Goal: Task Accomplishment & Management: Manage account settings

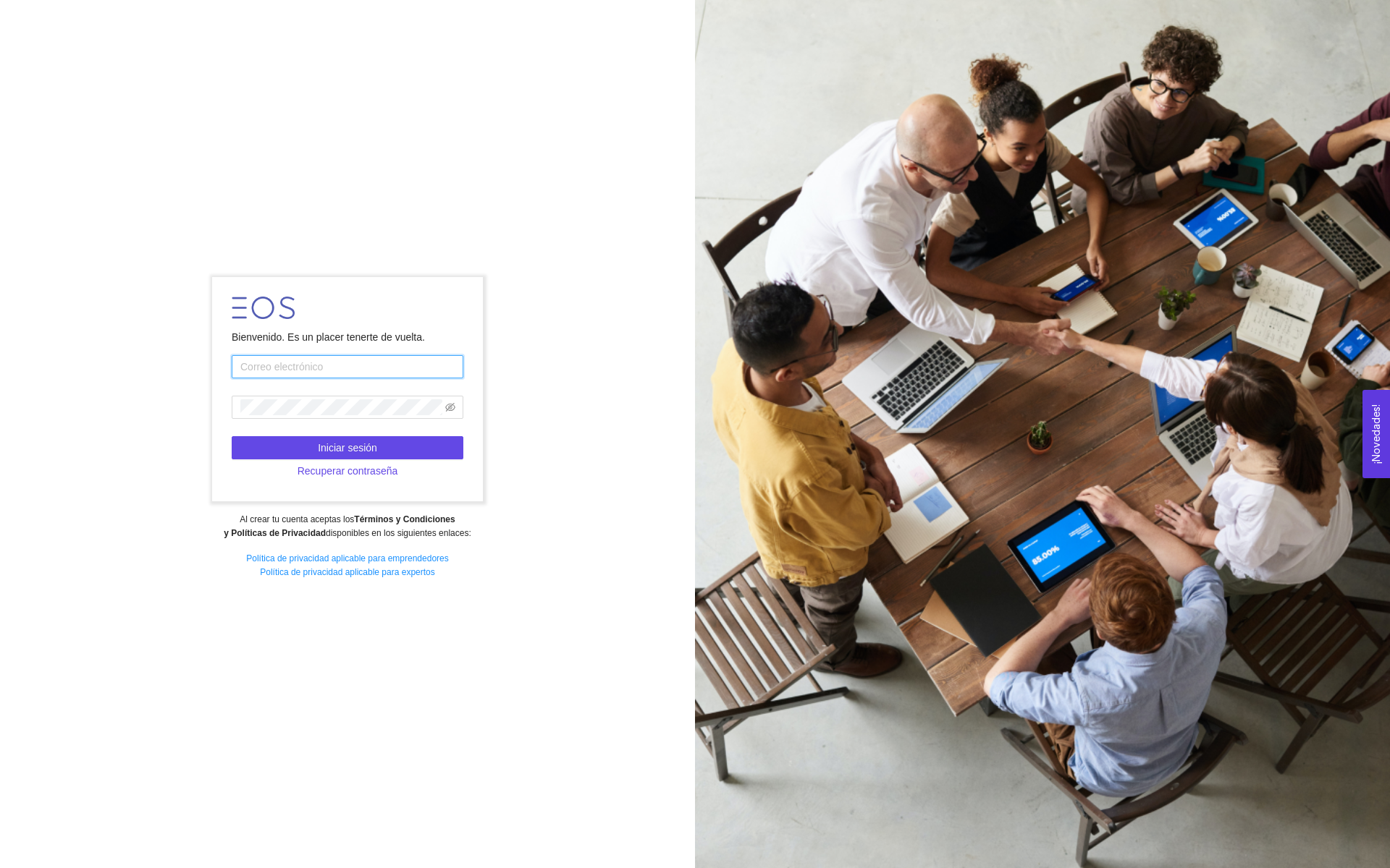
type input "[EMAIL_ADDRESS][DOMAIN_NAME]"
click at [401, 450] on button "Iniciar sesión" at bounding box center [348, 448] width 232 height 23
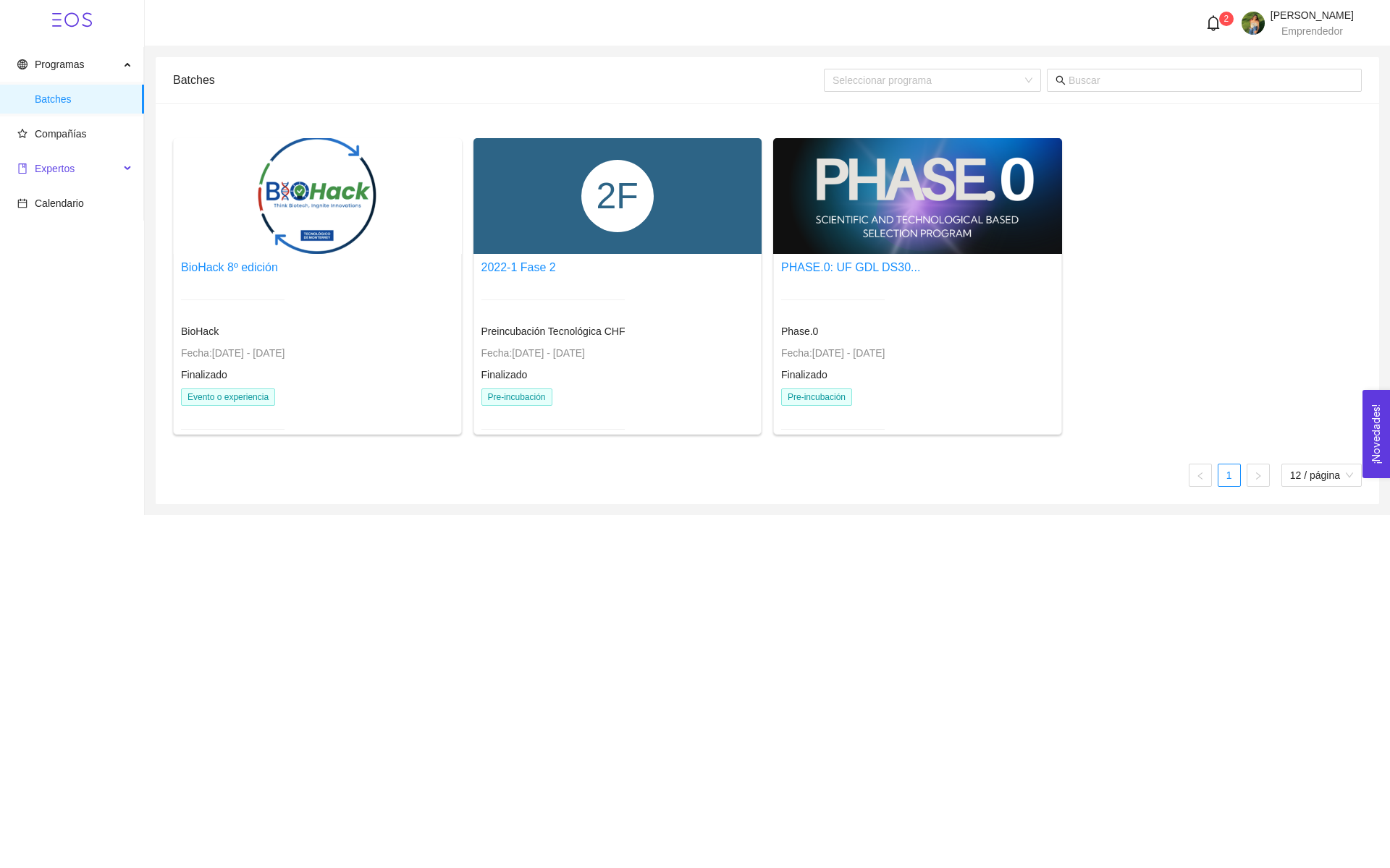
click at [77, 173] on span "Expertos" at bounding box center [68, 168] width 102 height 29
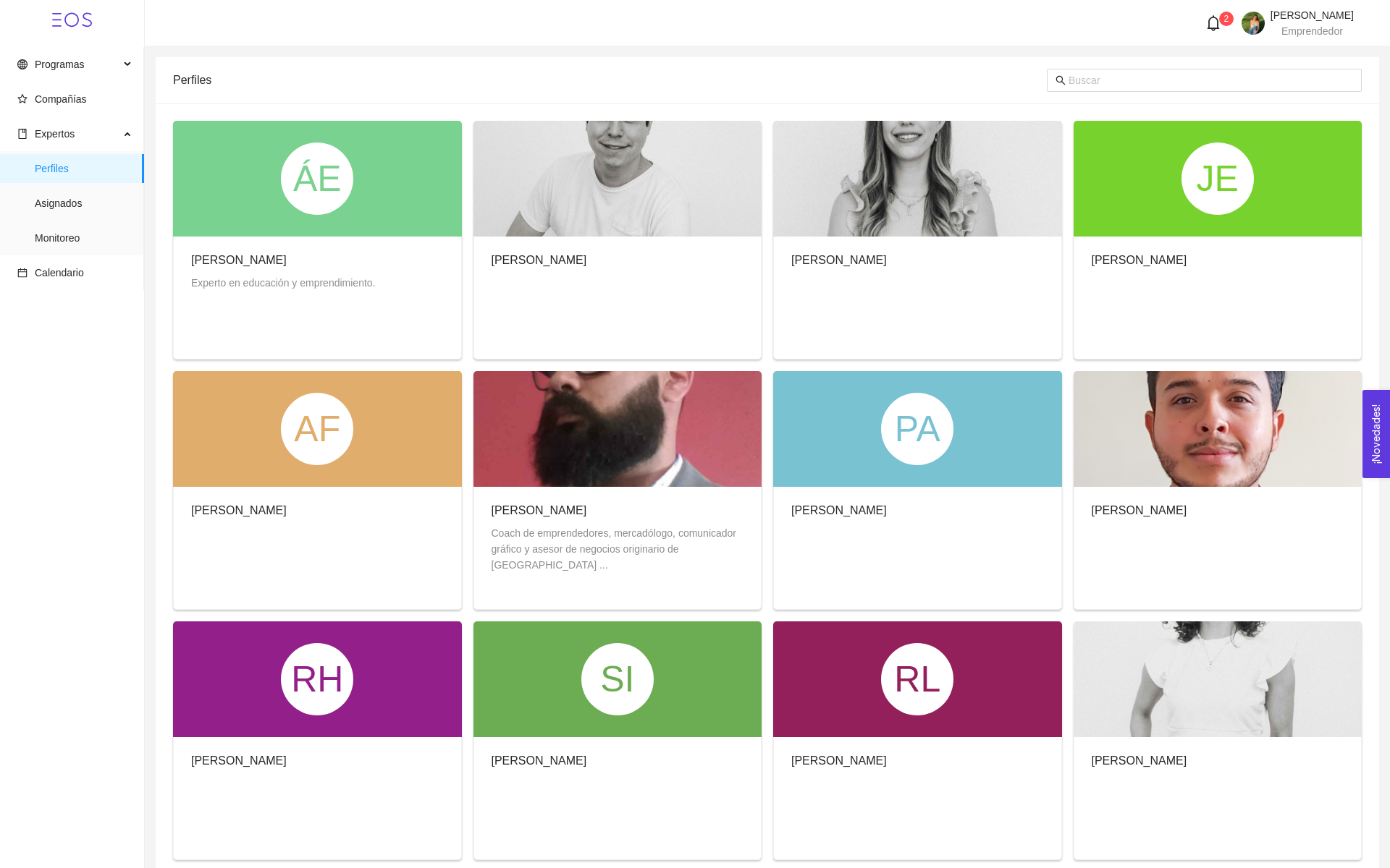
drag, startPoint x: 786, startPoint y: 258, endPoint x: 959, endPoint y: 262, distance: 173.0
click at [959, 262] on div "[PERSON_NAME]" at bounding box center [917, 263] width 287 height 53
click at [59, 211] on span "Asignados" at bounding box center [84, 202] width 98 height 29
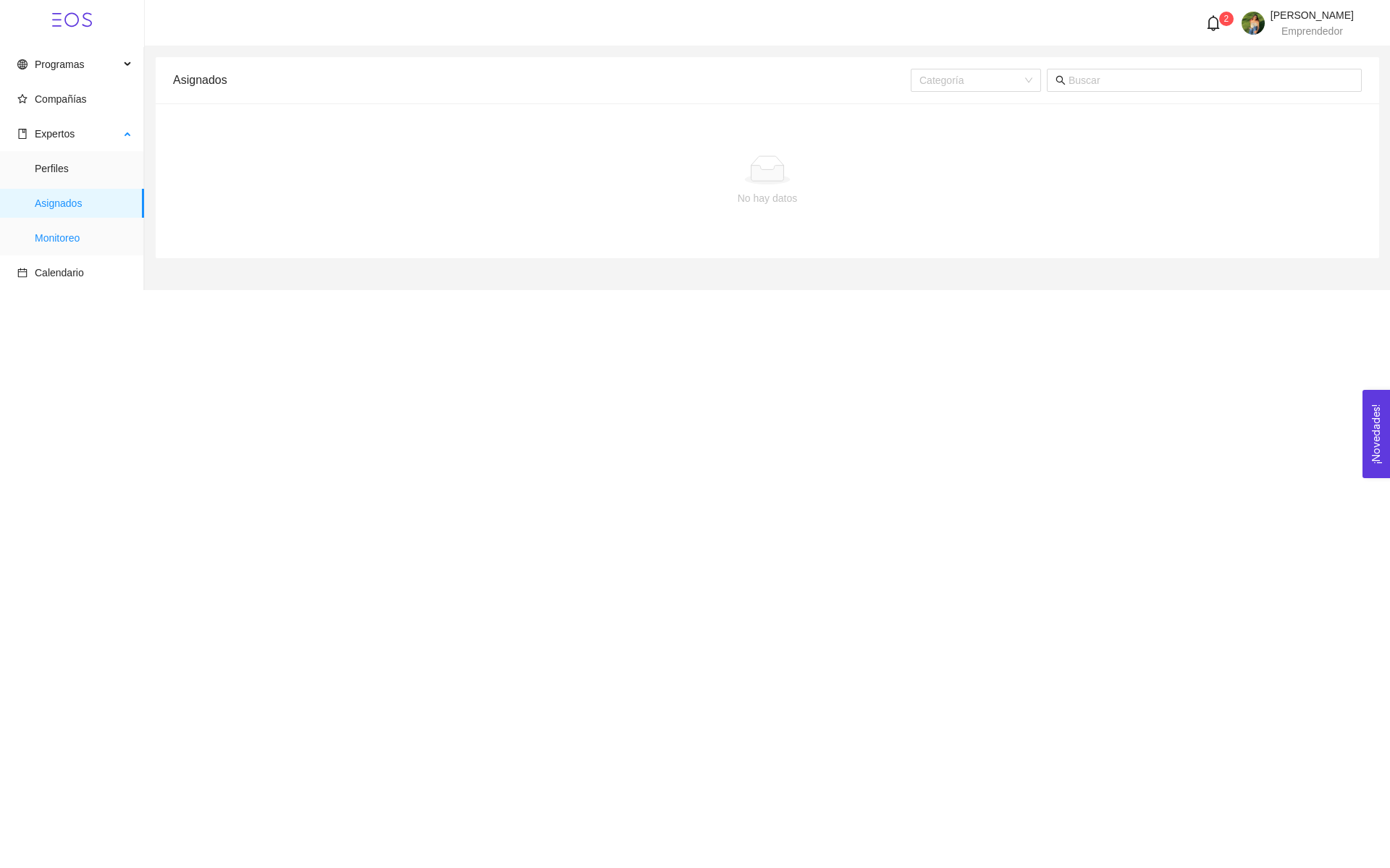
click at [57, 233] on span "Monitoreo" at bounding box center [84, 237] width 98 height 29
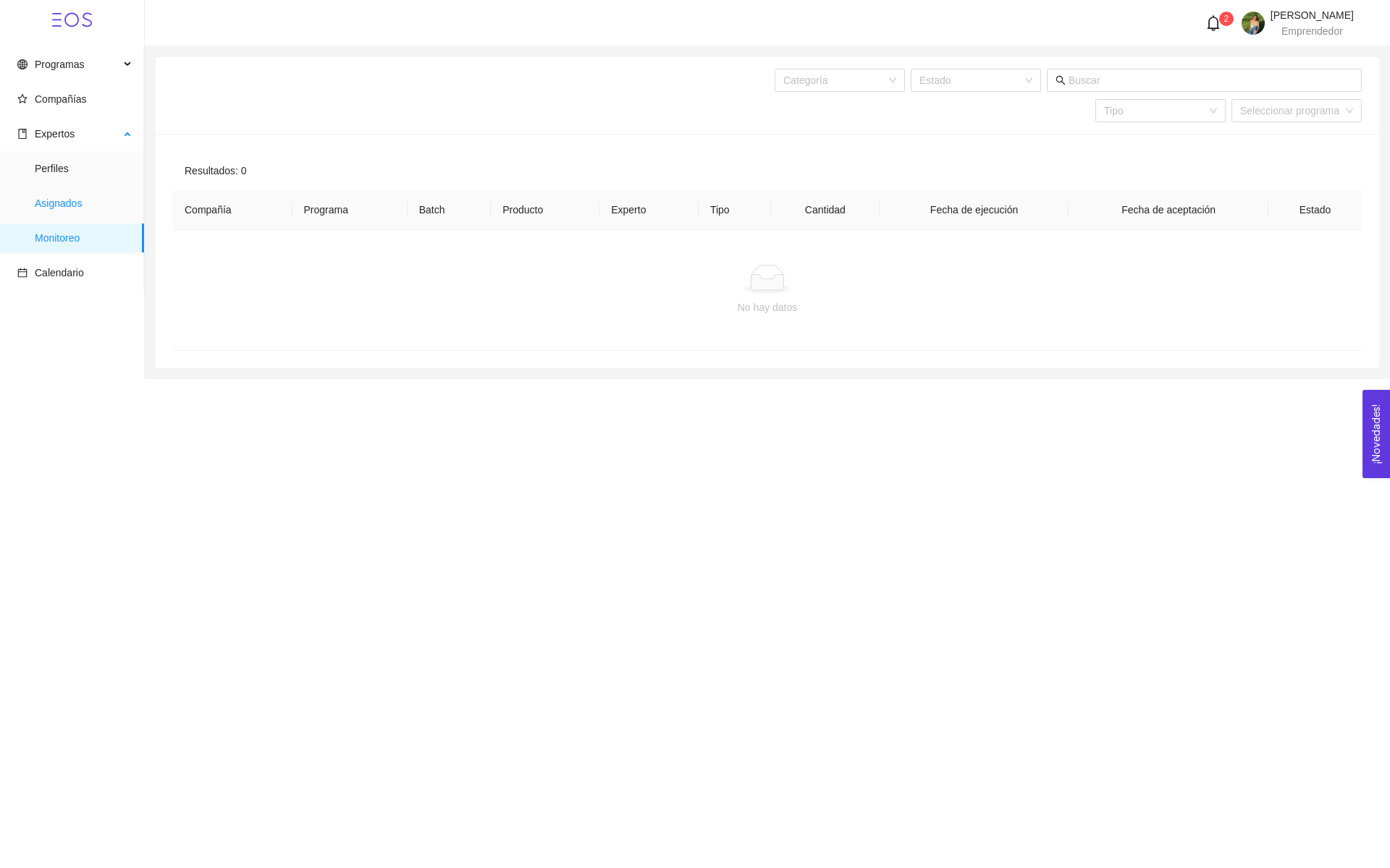
click at [60, 211] on span "Asignados" at bounding box center [84, 202] width 98 height 29
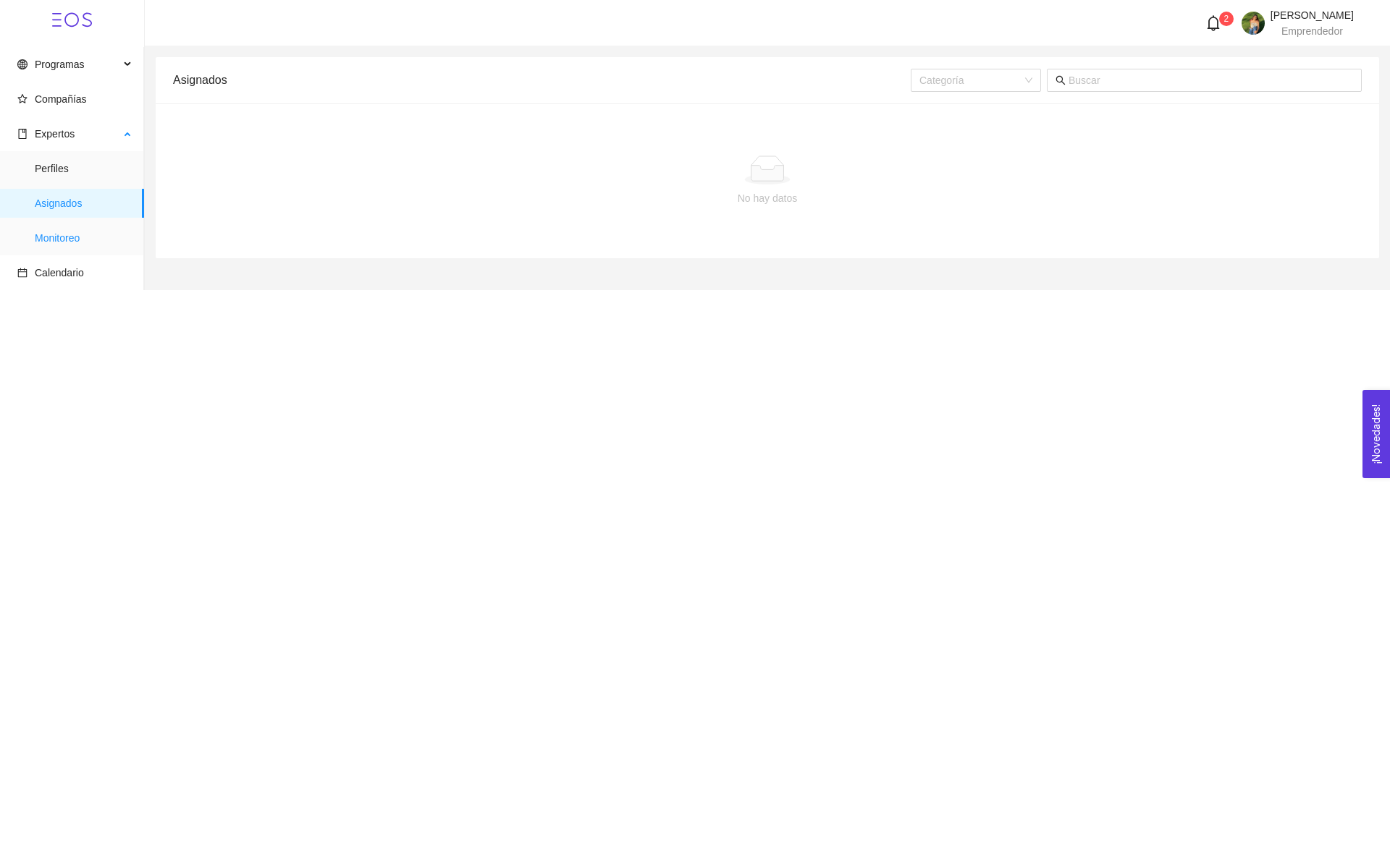
click at [58, 228] on span "Monitoreo" at bounding box center [84, 237] width 98 height 29
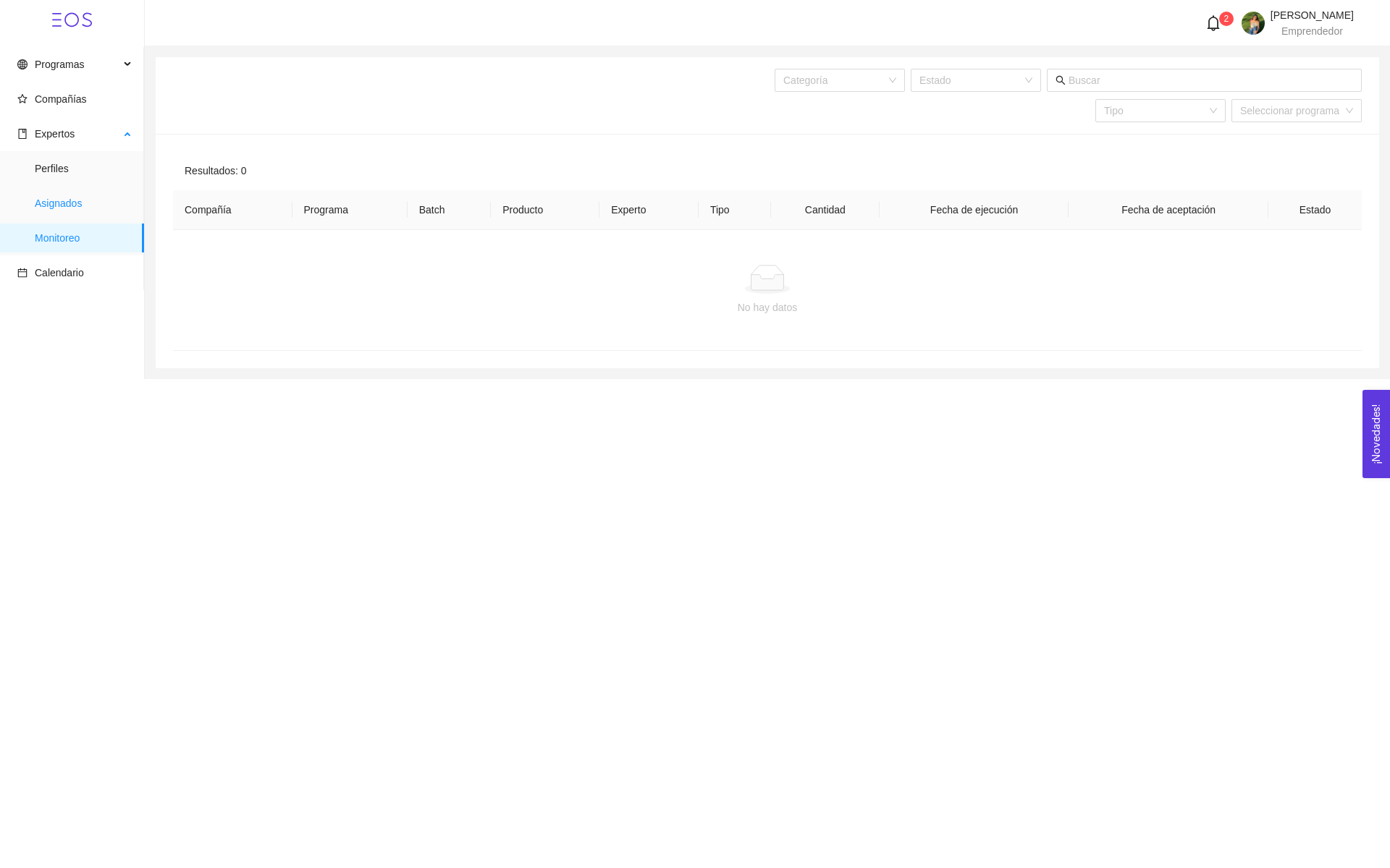
click at [60, 213] on span "Asignados" at bounding box center [84, 202] width 98 height 29
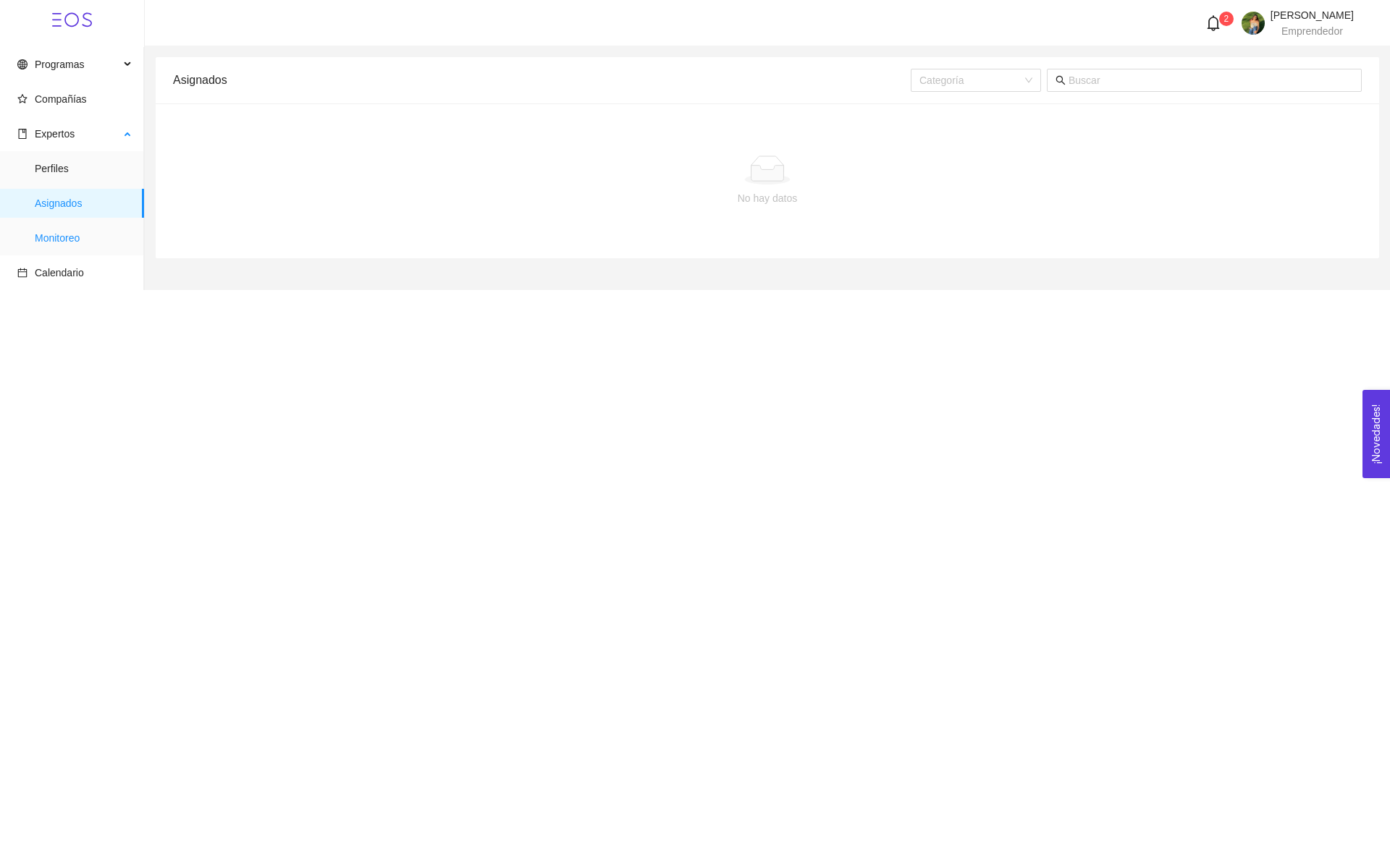
click at [58, 233] on span "Monitoreo" at bounding box center [84, 237] width 98 height 29
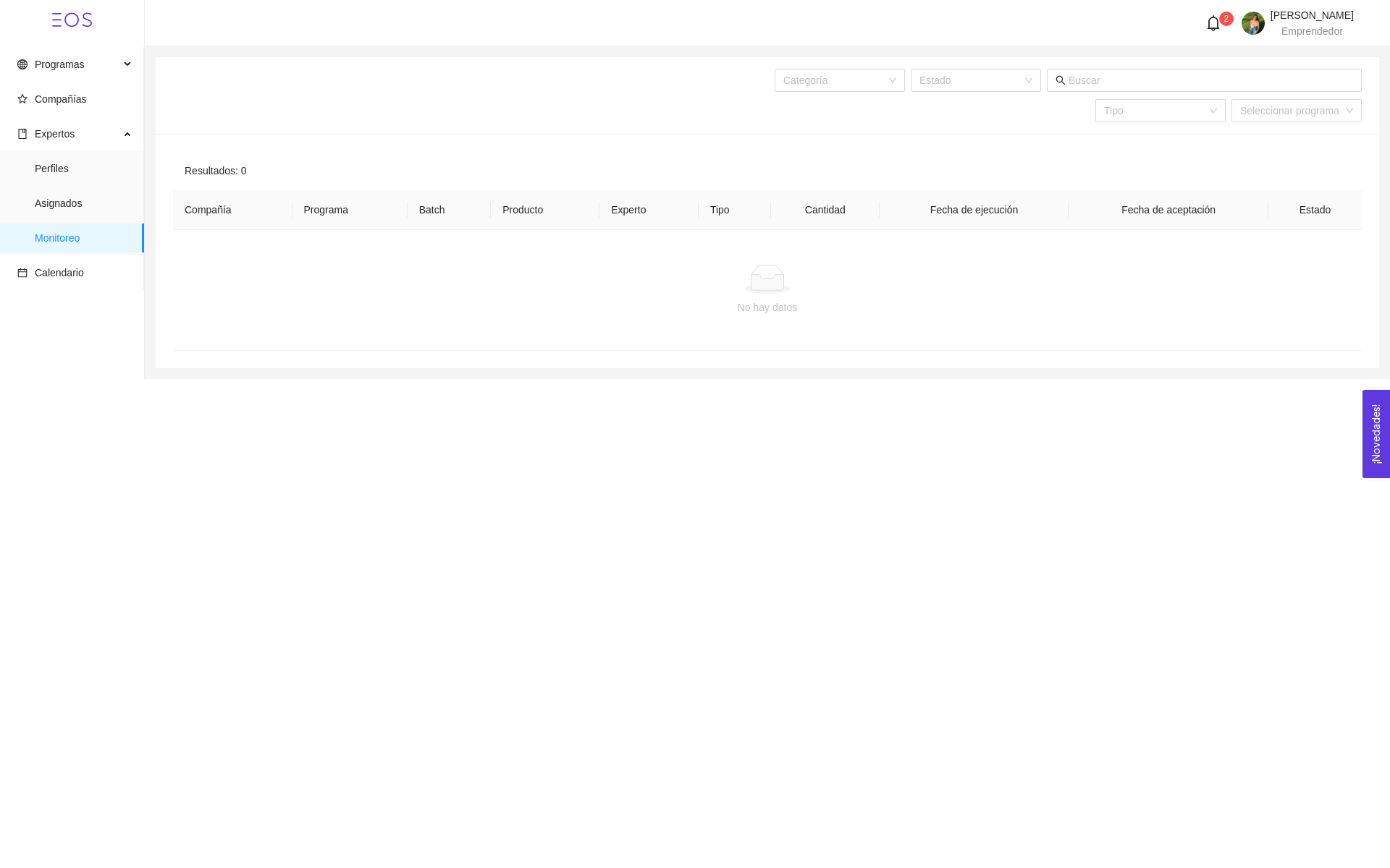
click at [591, 317] on td "No hay datos" at bounding box center [767, 290] width 1188 height 121
click at [85, 108] on span "Compañías" at bounding box center [74, 99] width 115 height 29
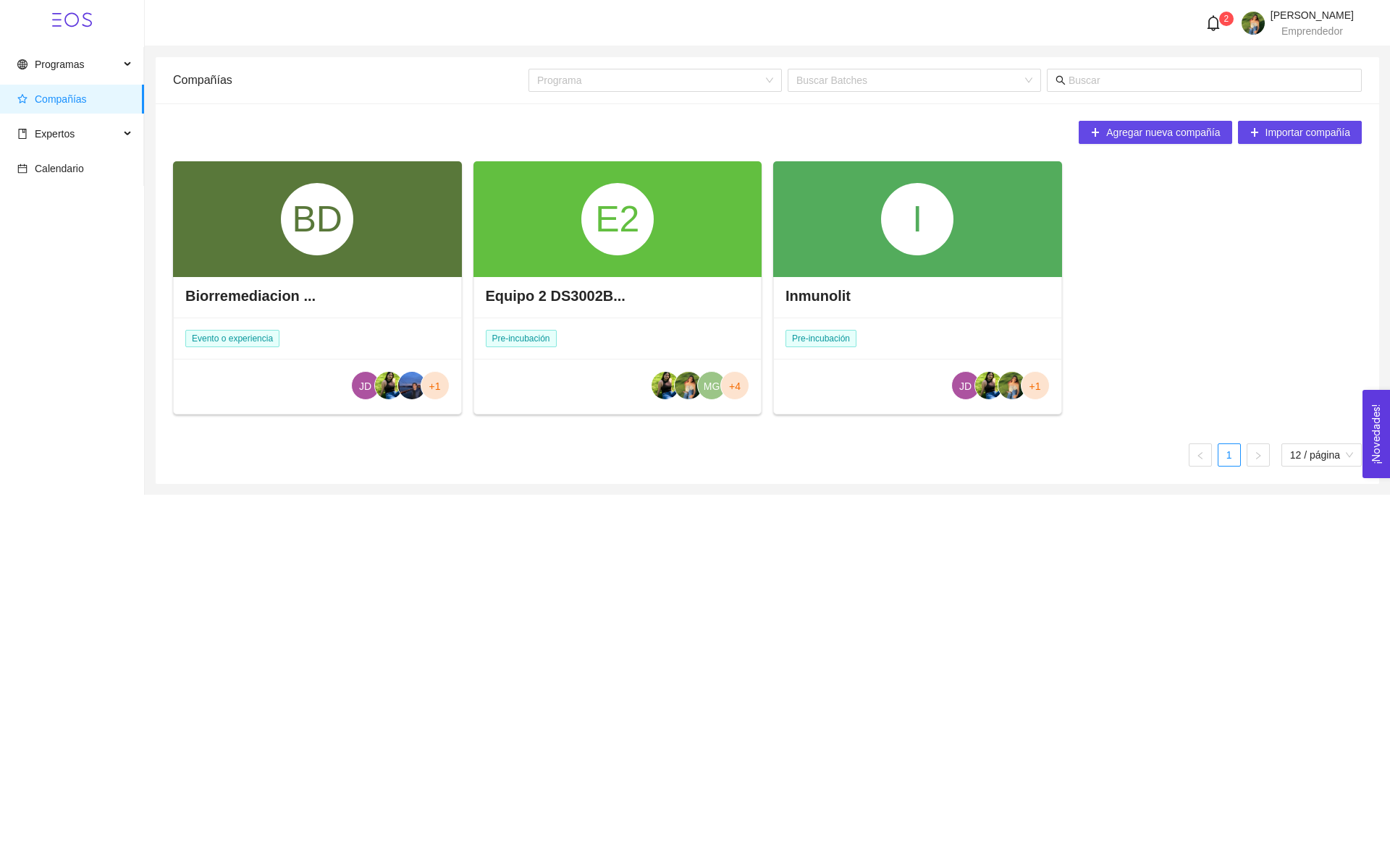
click at [815, 259] on div "I" at bounding box center [917, 219] width 289 height 116
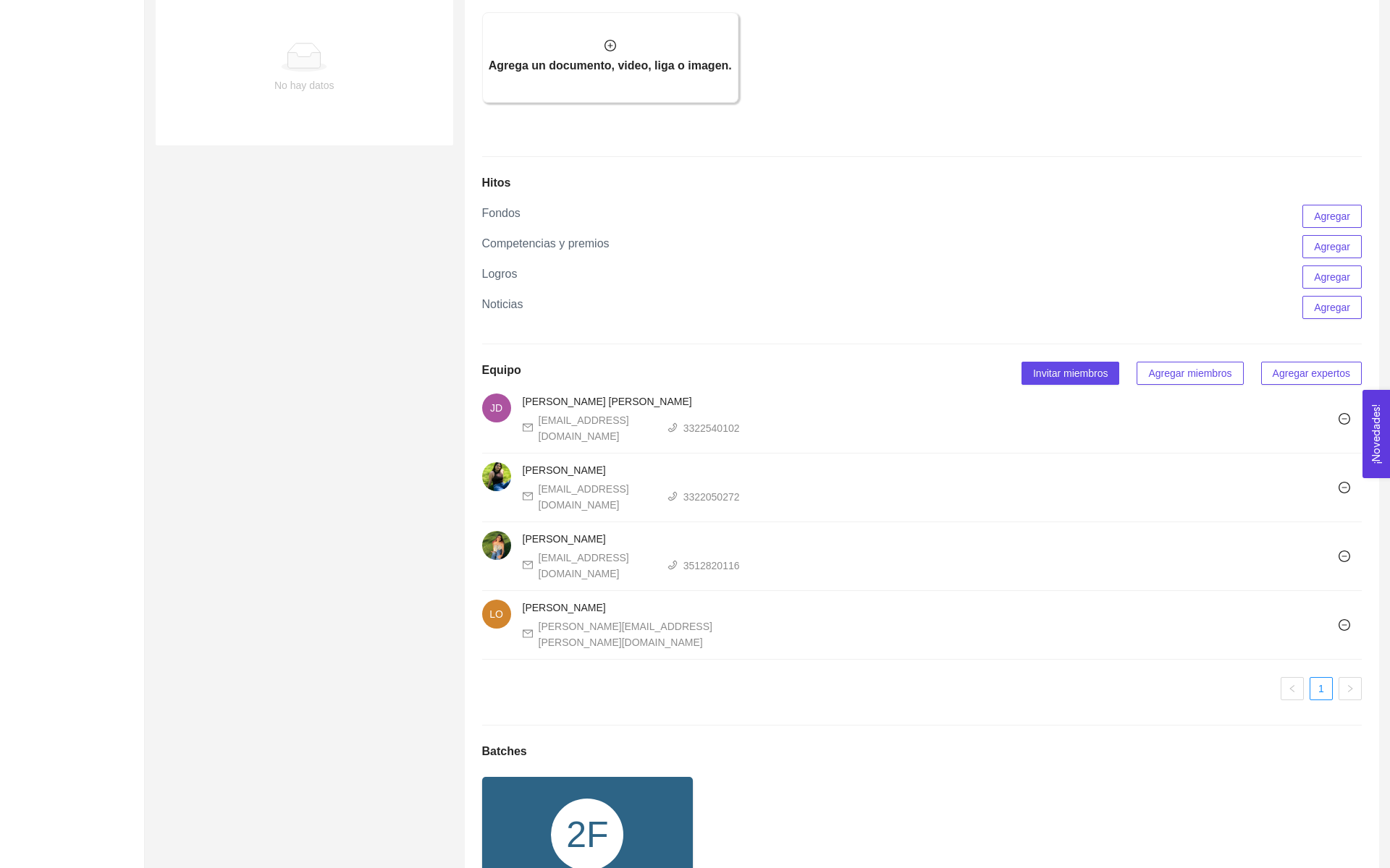
scroll to position [754, 0]
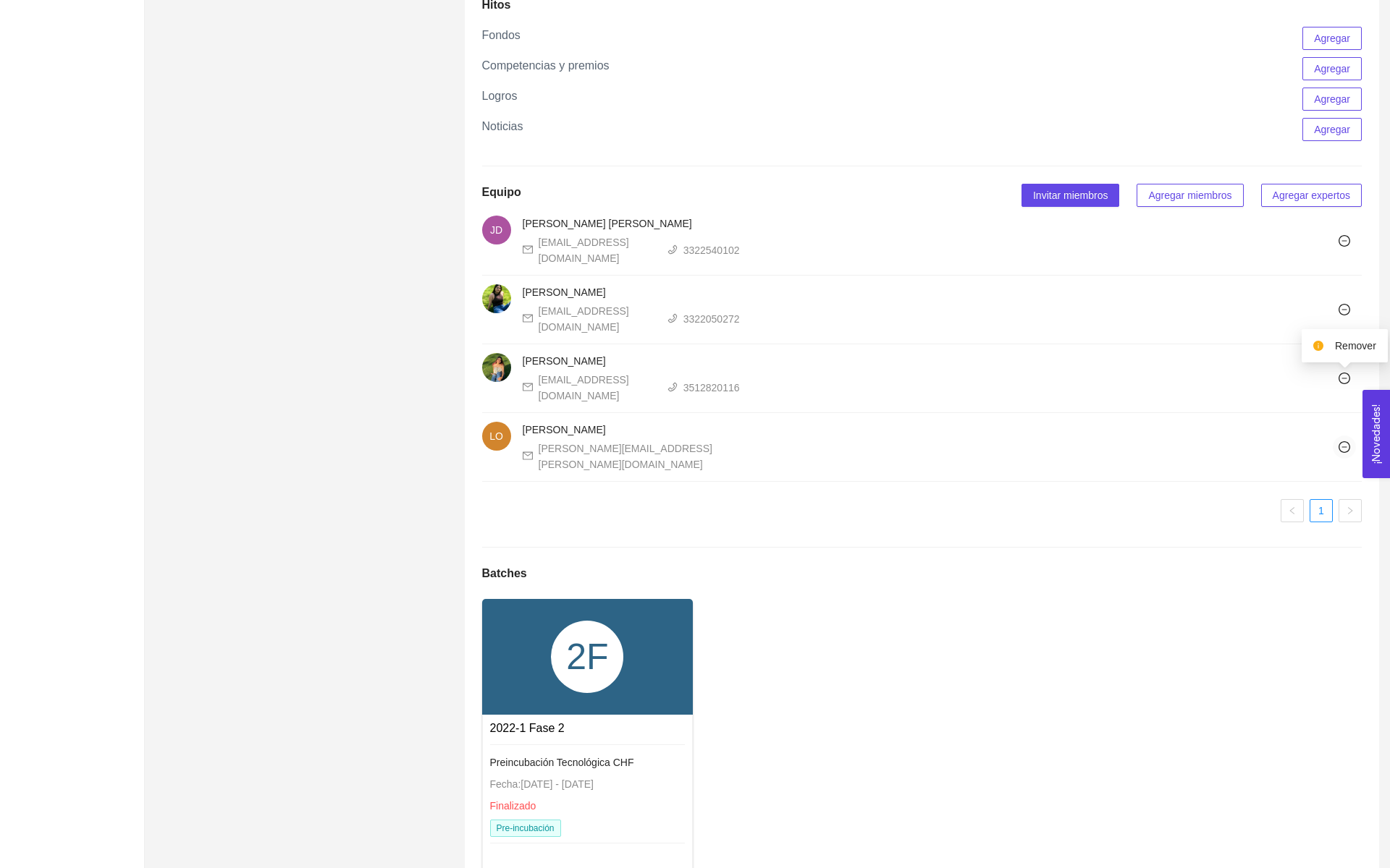
click at [1347, 441] on icon "minus-circle" at bounding box center [1344, 447] width 11 height 11
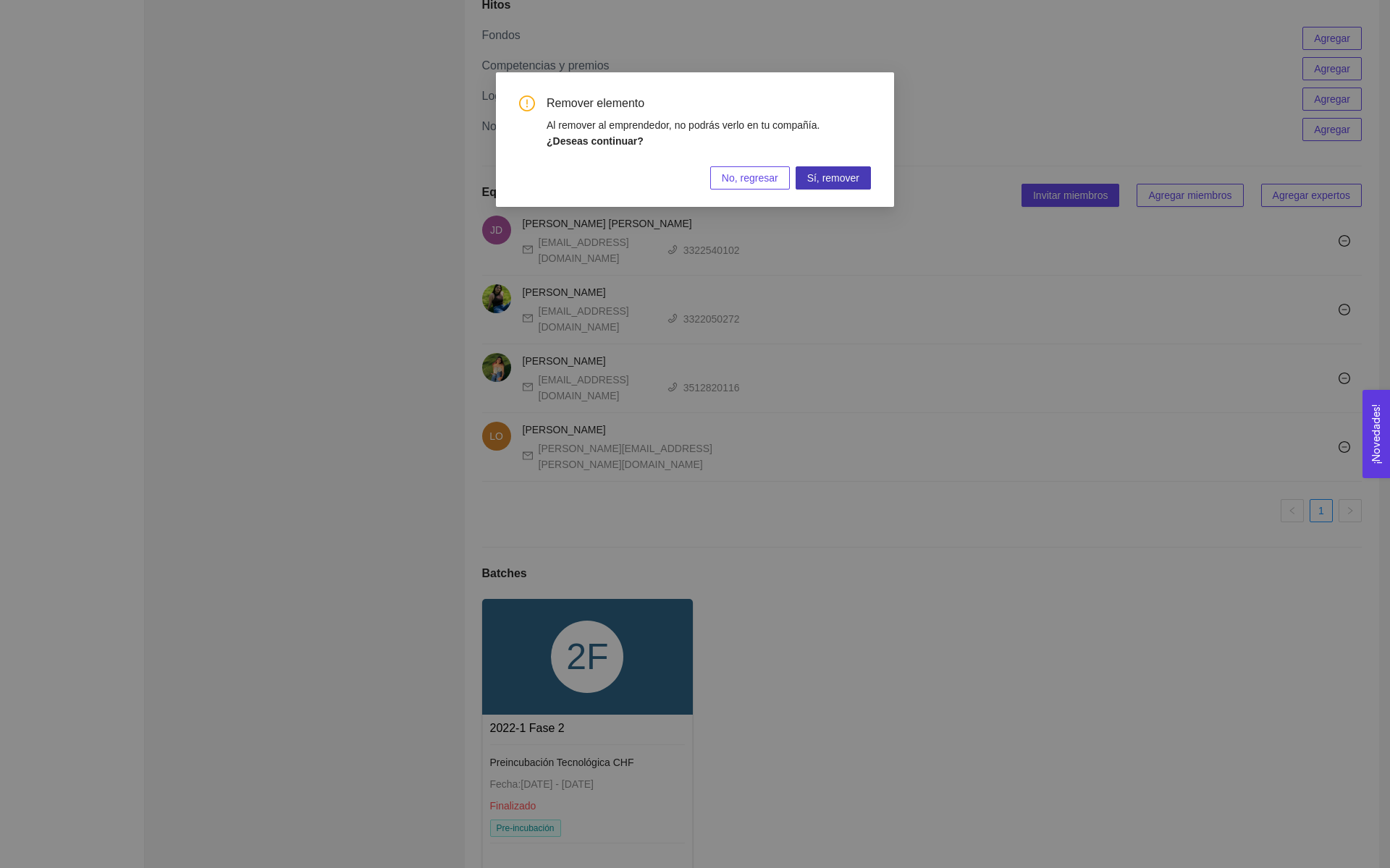
click at [837, 171] on span "Sí, remover" at bounding box center [833, 178] width 52 height 16
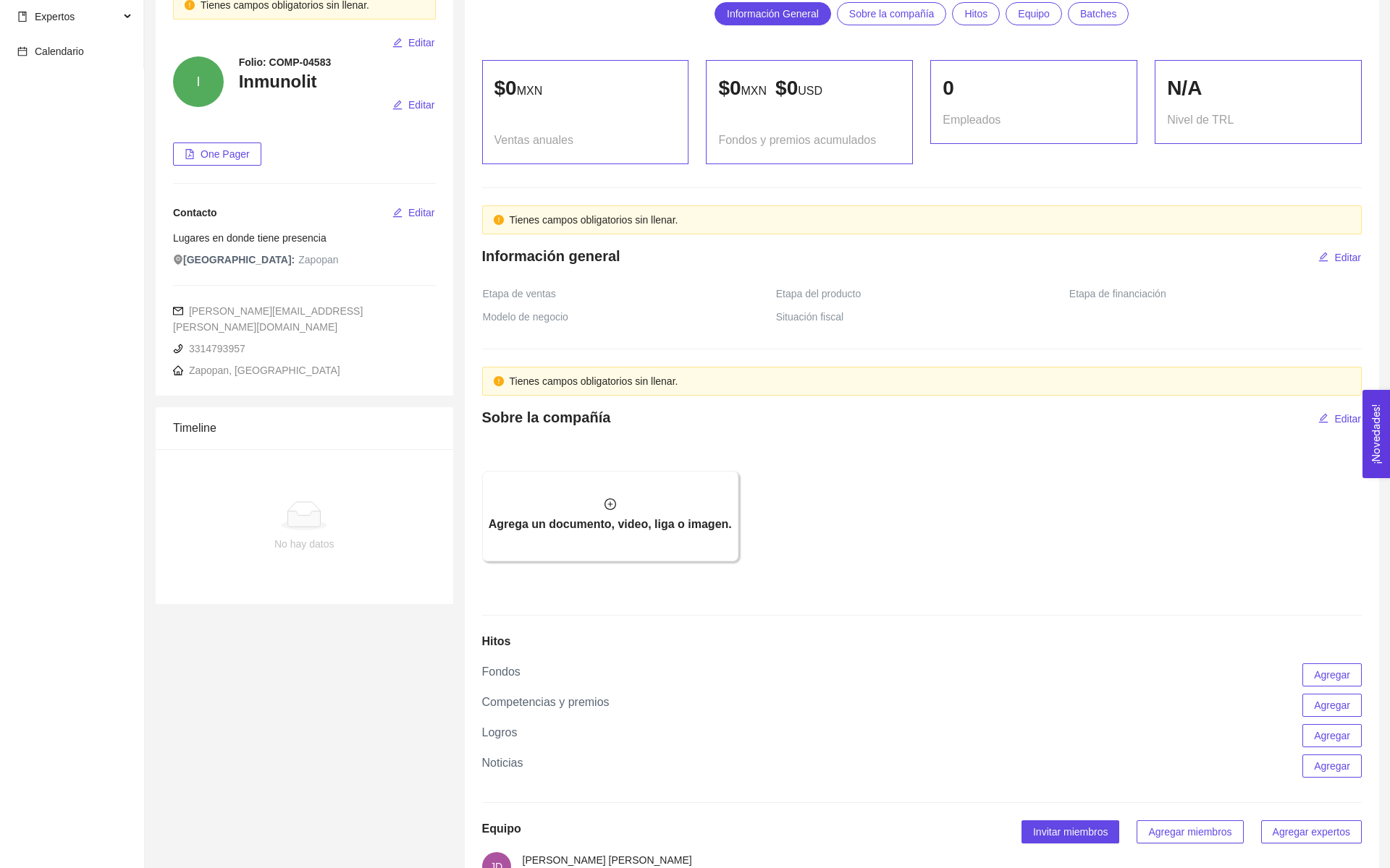
scroll to position [0, 0]
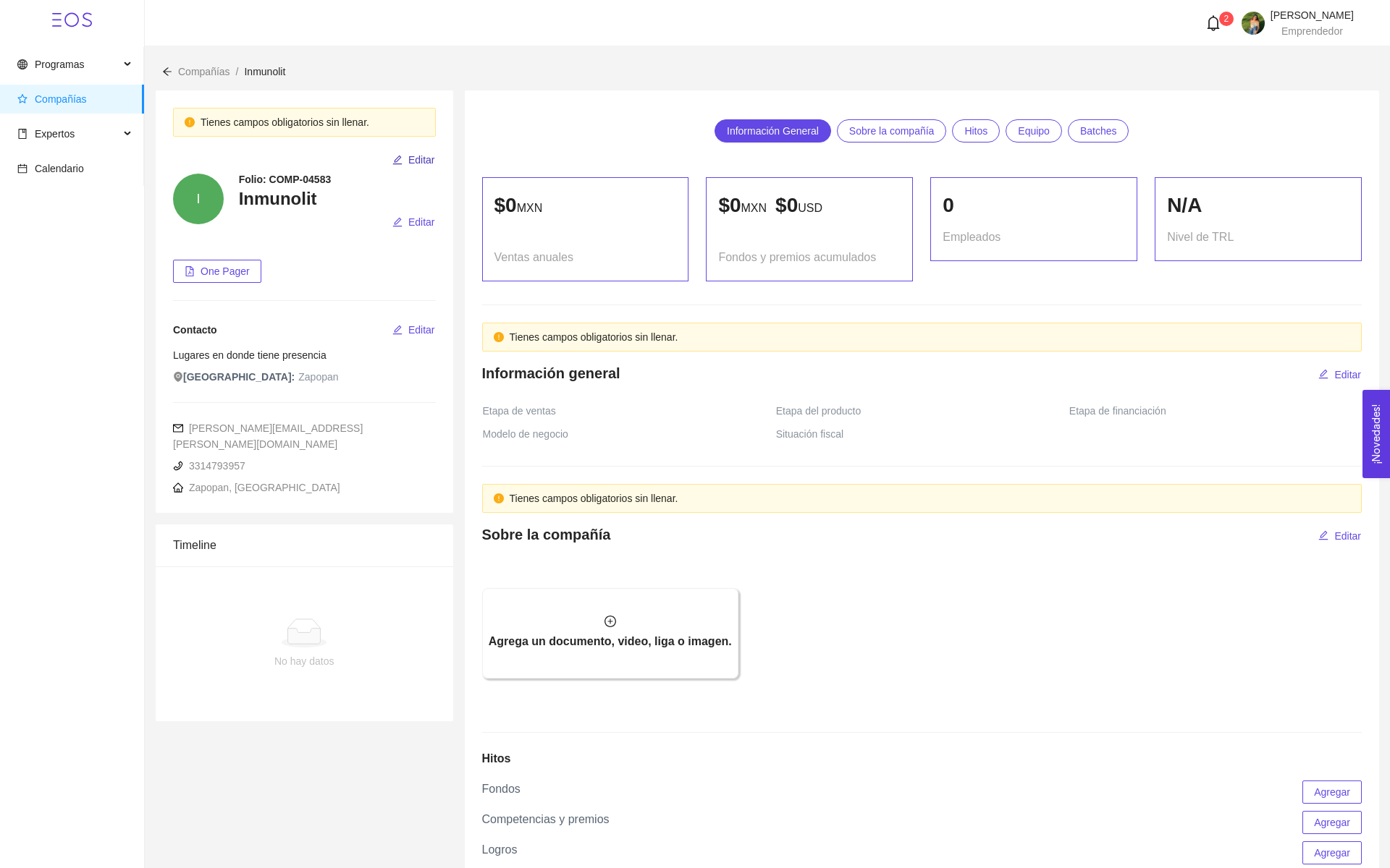
click at [424, 150] on button "Editar" at bounding box center [414, 160] width 44 height 23
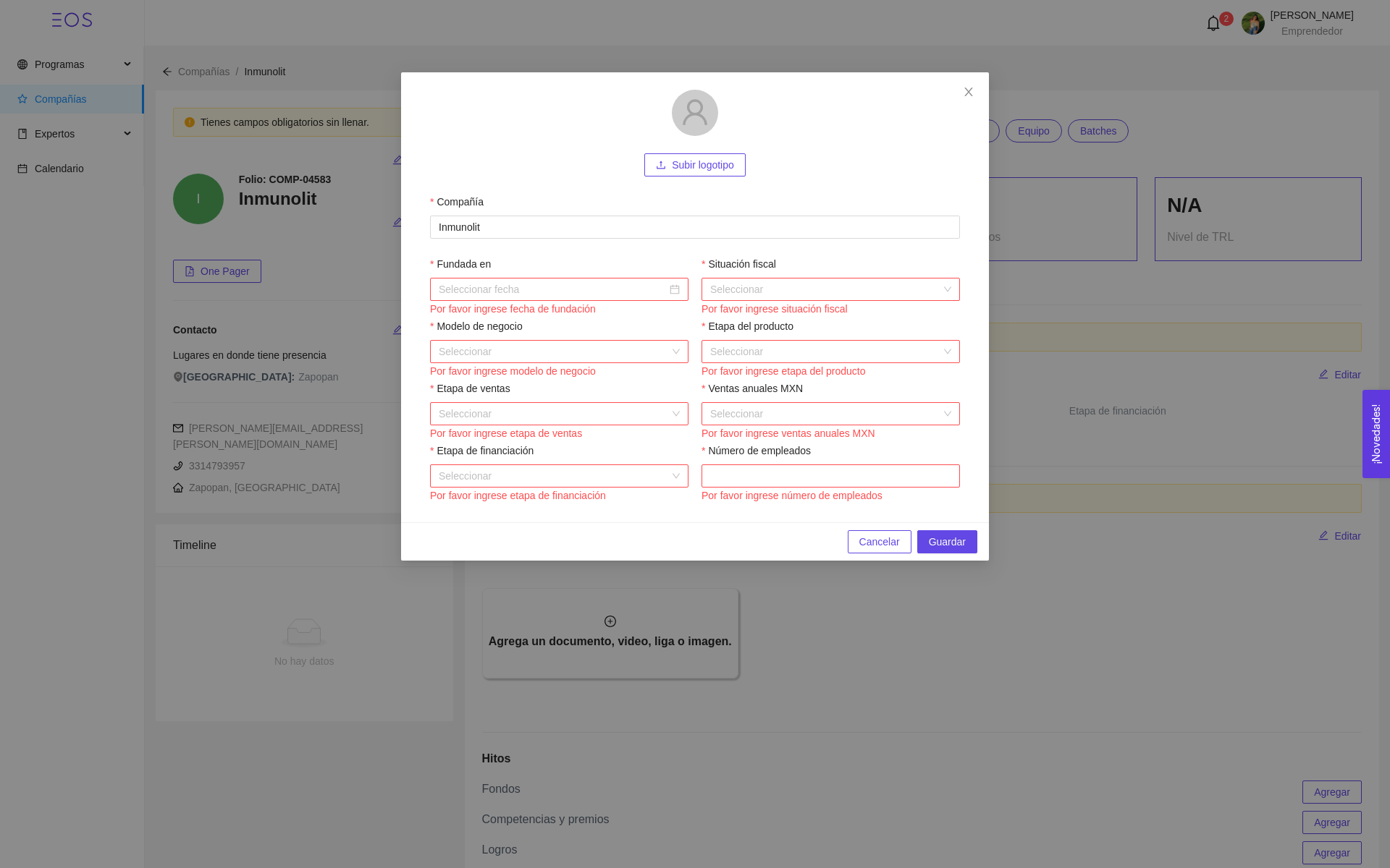
drag, startPoint x: 484, startPoint y: 230, endPoint x: 371, endPoint y: 229, distance: 113.0
click at [371, 229] on div "Subir logotipo Compañía Inmunolit Fundada en Por favor ingrese fecha de fundaci…" at bounding box center [695, 434] width 1390 height 868
type input "Mune"
click at [879, 540] on span "Cancelar" at bounding box center [880, 542] width 41 height 16
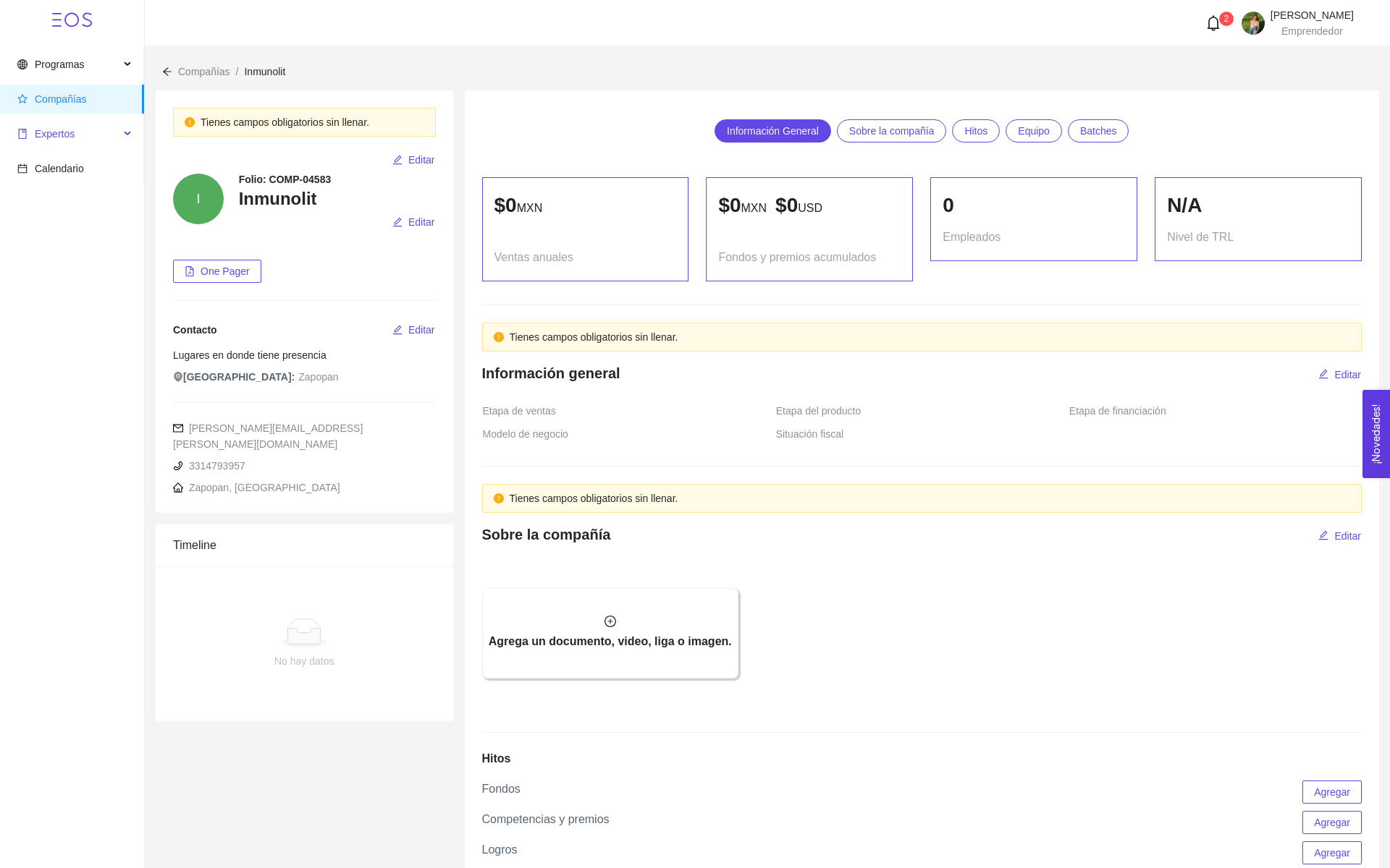
click at [47, 127] on span "Expertos" at bounding box center [68, 133] width 102 height 29
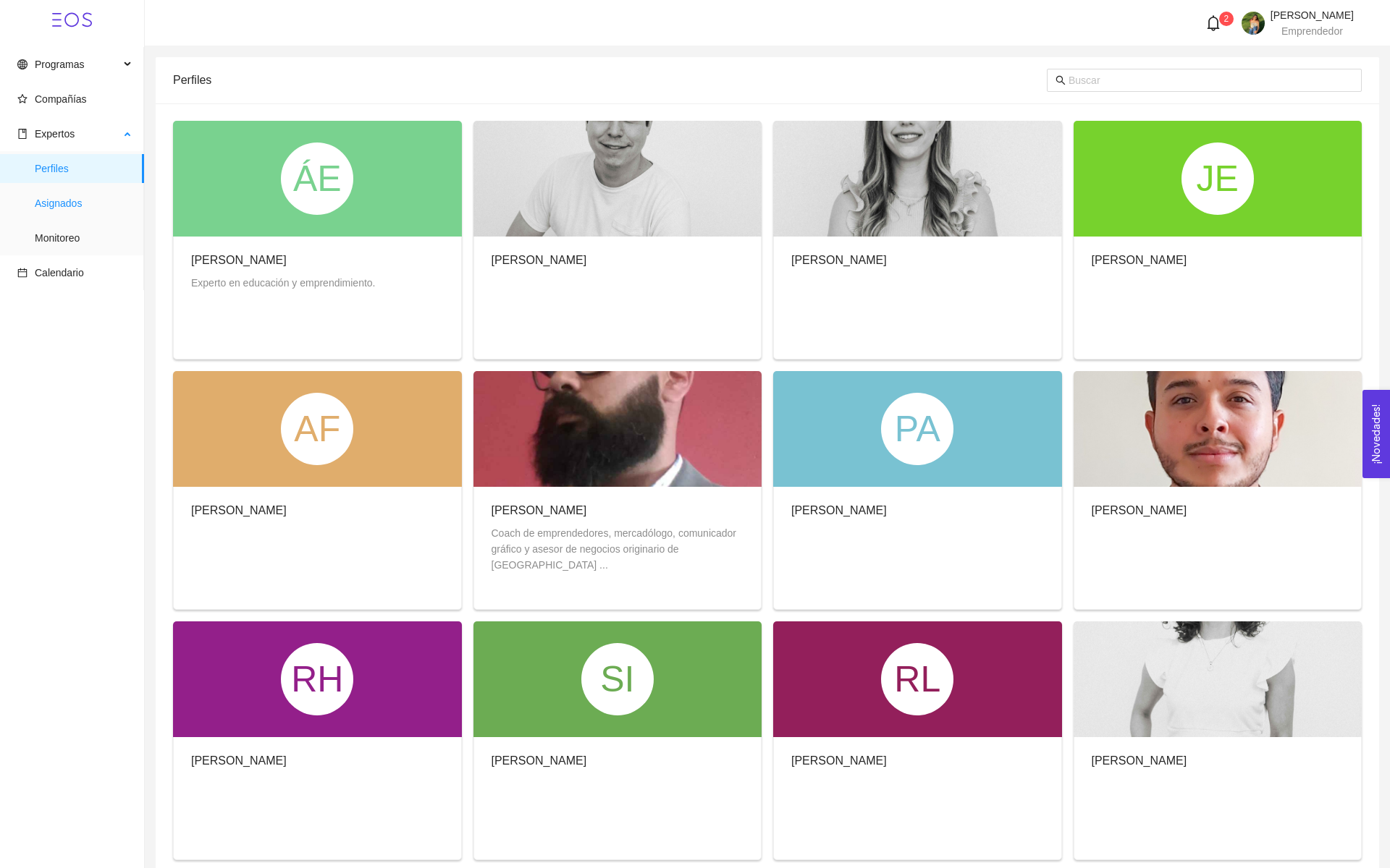
click at [73, 201] on span "Asignados" at bounding box center [84, 202] width 98 height 29
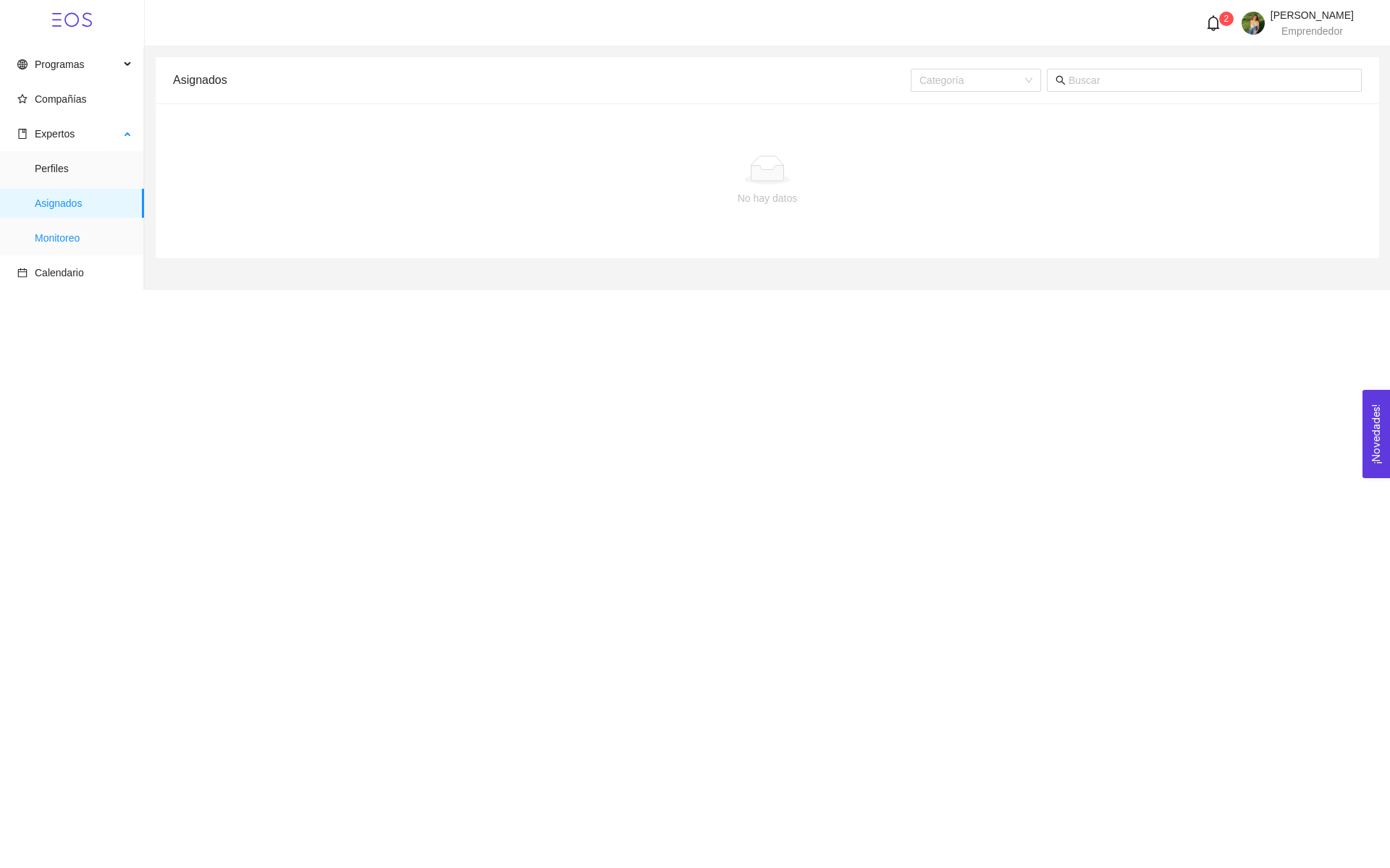
click at [60, 235] on span "Monitoreo" at bounding box center [84, 237] width 98 height 29
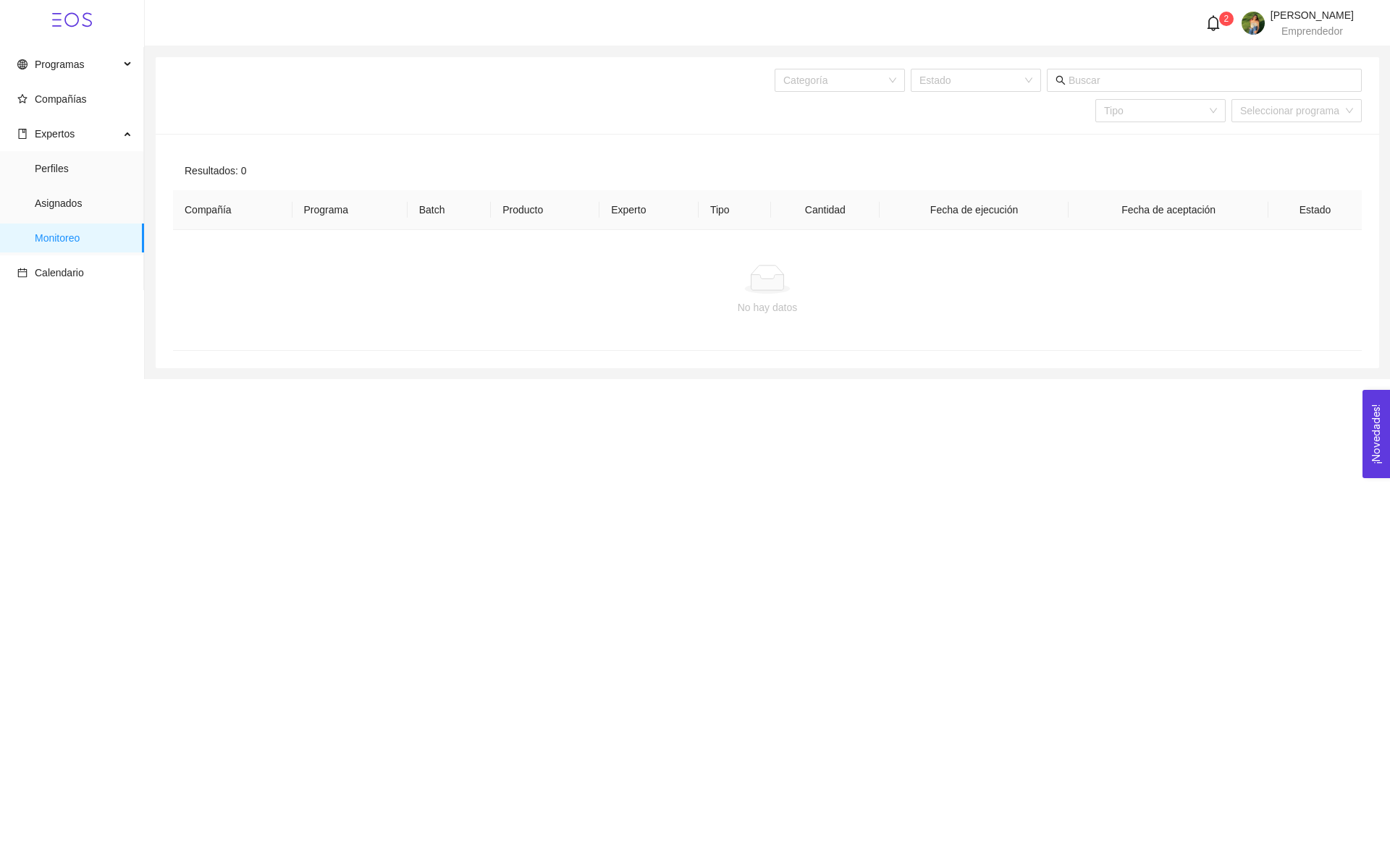
click at [504, 265] on div at bounding box center [767, 279] width 1166 height 29
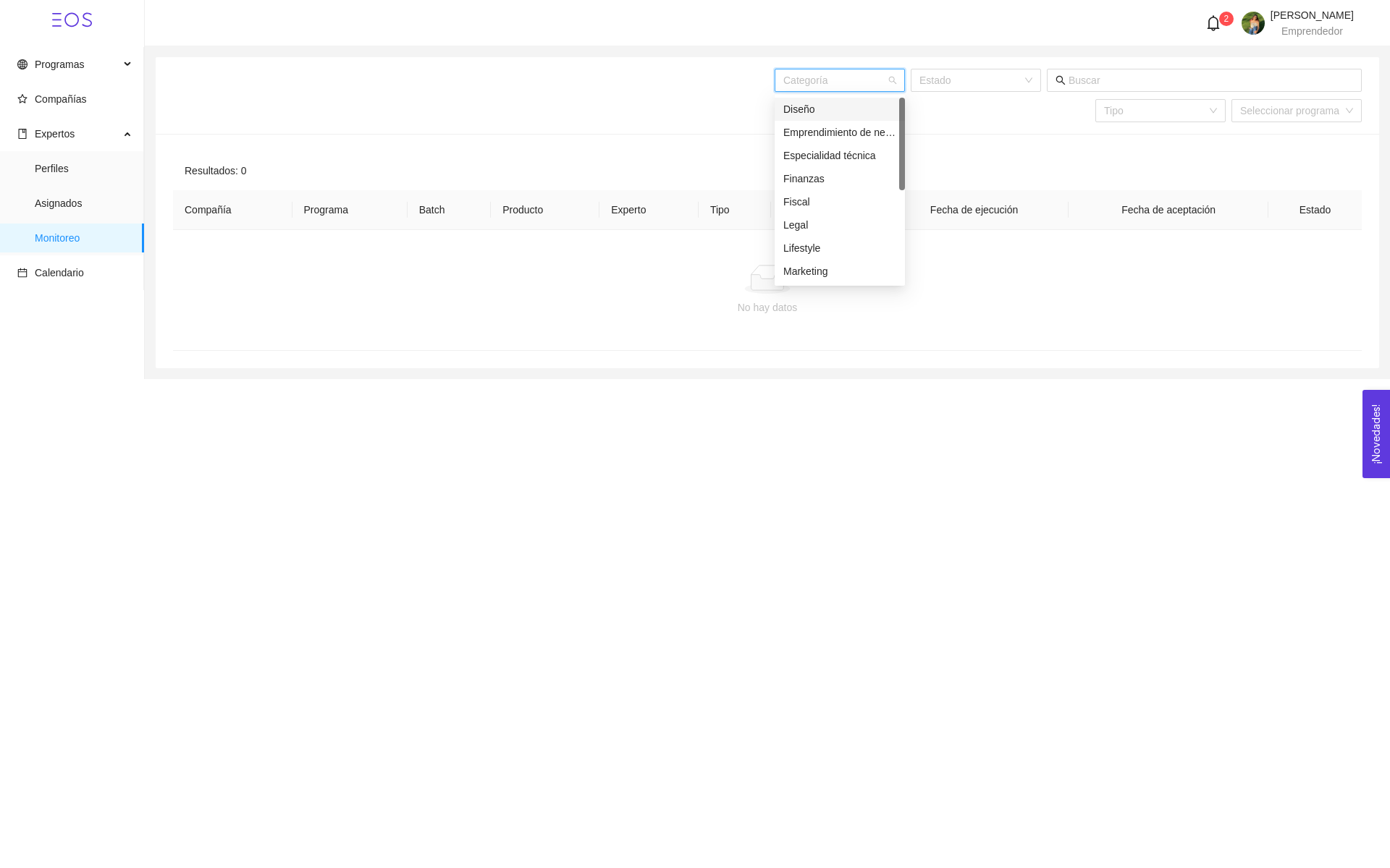
click at [868, 86] on input "search" at bounding box center [835, 80] width 103 height 22
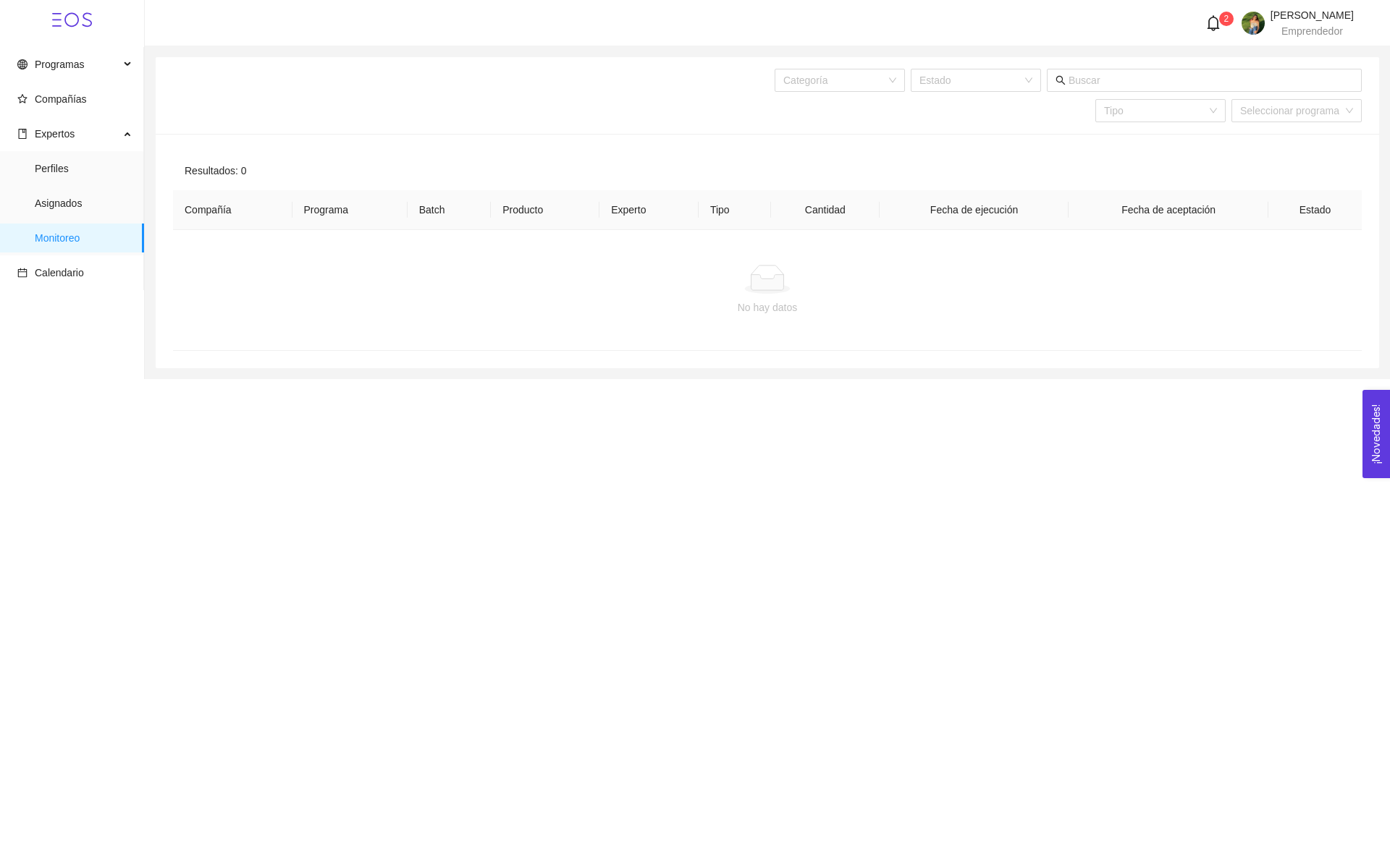
click at [1036, 127] on div "Categoría Estado Tipo Seleccionar programa" at bounding box center [935, 95] width 854 height 77
click at [895, 85] on div "Categoría" at bounding box center [840, 80] width 131 height 23
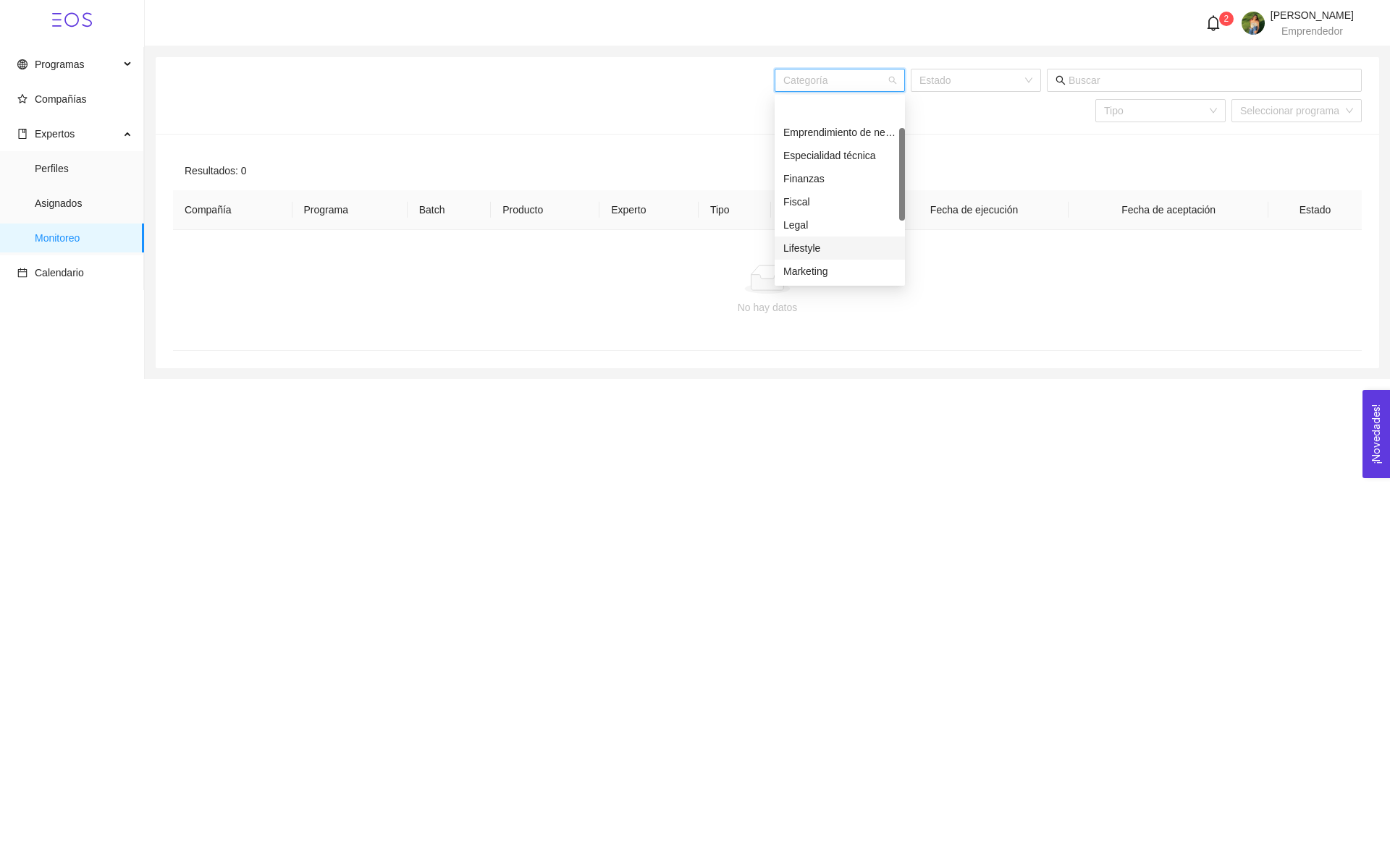
scroll to position [116, 0]
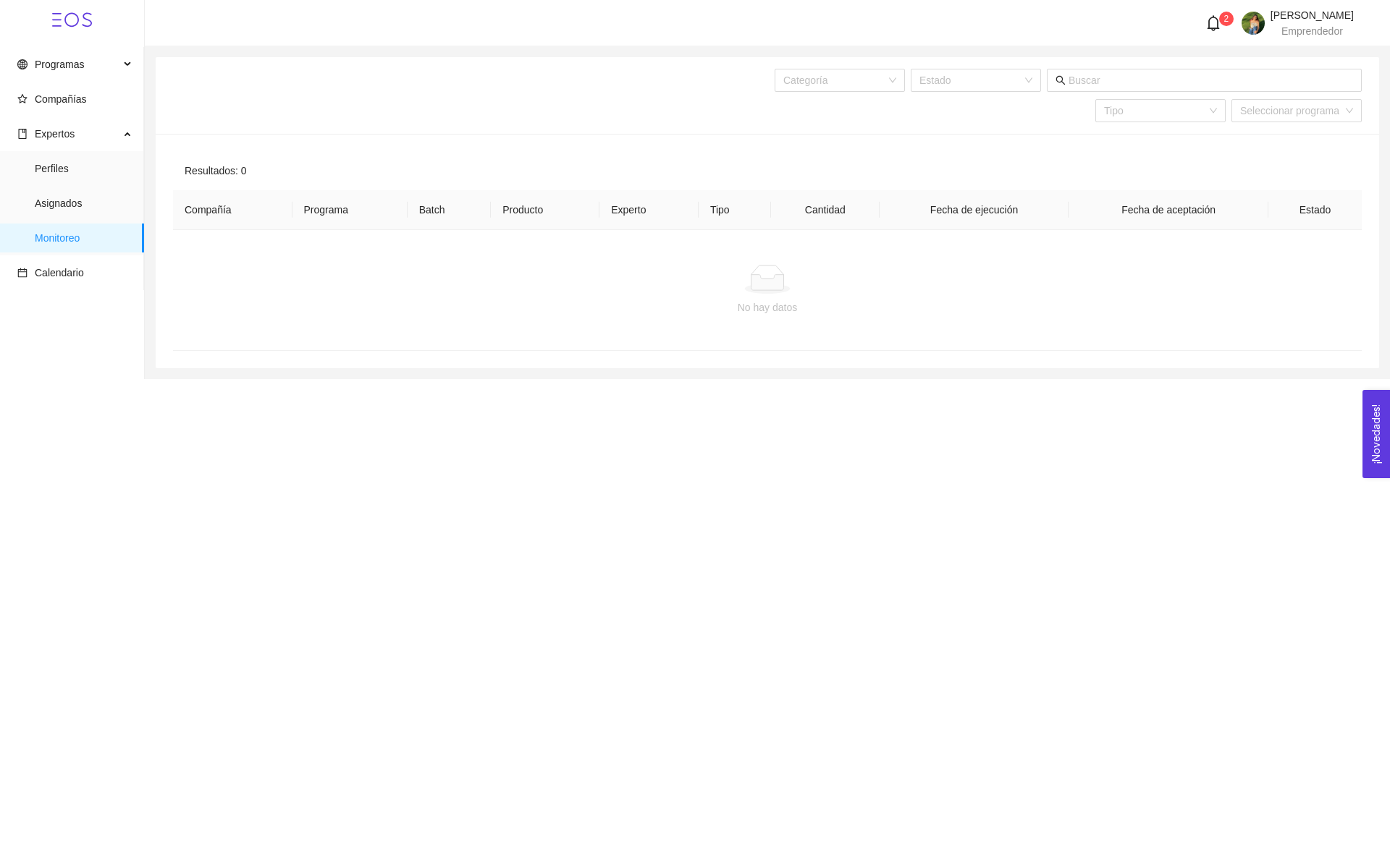
click at [1037, 138] on div "Resultados: 0 Compañía Programa Batch Producto Experto Tipo Cantidad Fecha de e…" at bounding box center [767, 250] width 1223 height 234
click at [1034, 86] on div "Estado" at bounding box center [976, 80] width 131 height 23
click at [1068, 162] on div "Resultados: 0" at bounding box center [767, 170] width 1188 height 39
click at [1113, 86] on input "text" at bounding box center [1210, 81] width 285 height 16
click at [1147, 106] on input "search" at bounding box center [1155, 110] width 103 height 22
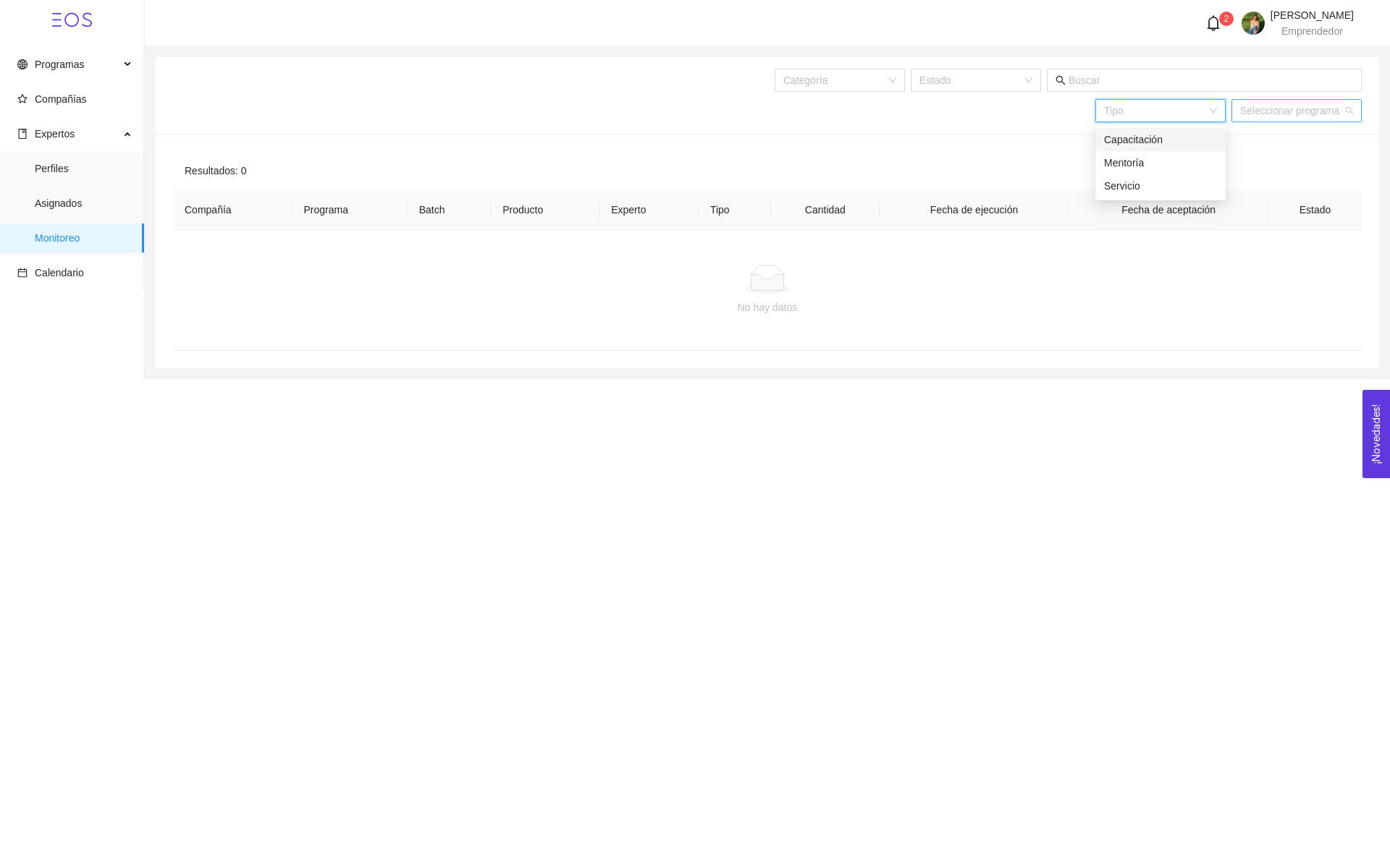
click at [1249, 113] on input "search" at bounding box center [1291, 110] width 103 height 22
click at [1201, 115] on input "search" at bounding box center [1155, 110] width 103 height 22
click at [1157, 280] on div at bounding box center [767, 279] width 1166 height 29
click at [1214, 117] on div "Tipo" at bounding box center [1161, 111] width 131 height 23
click at [1269, 108] on input "search" at bounding box center [1291, 110] width 103 height 22
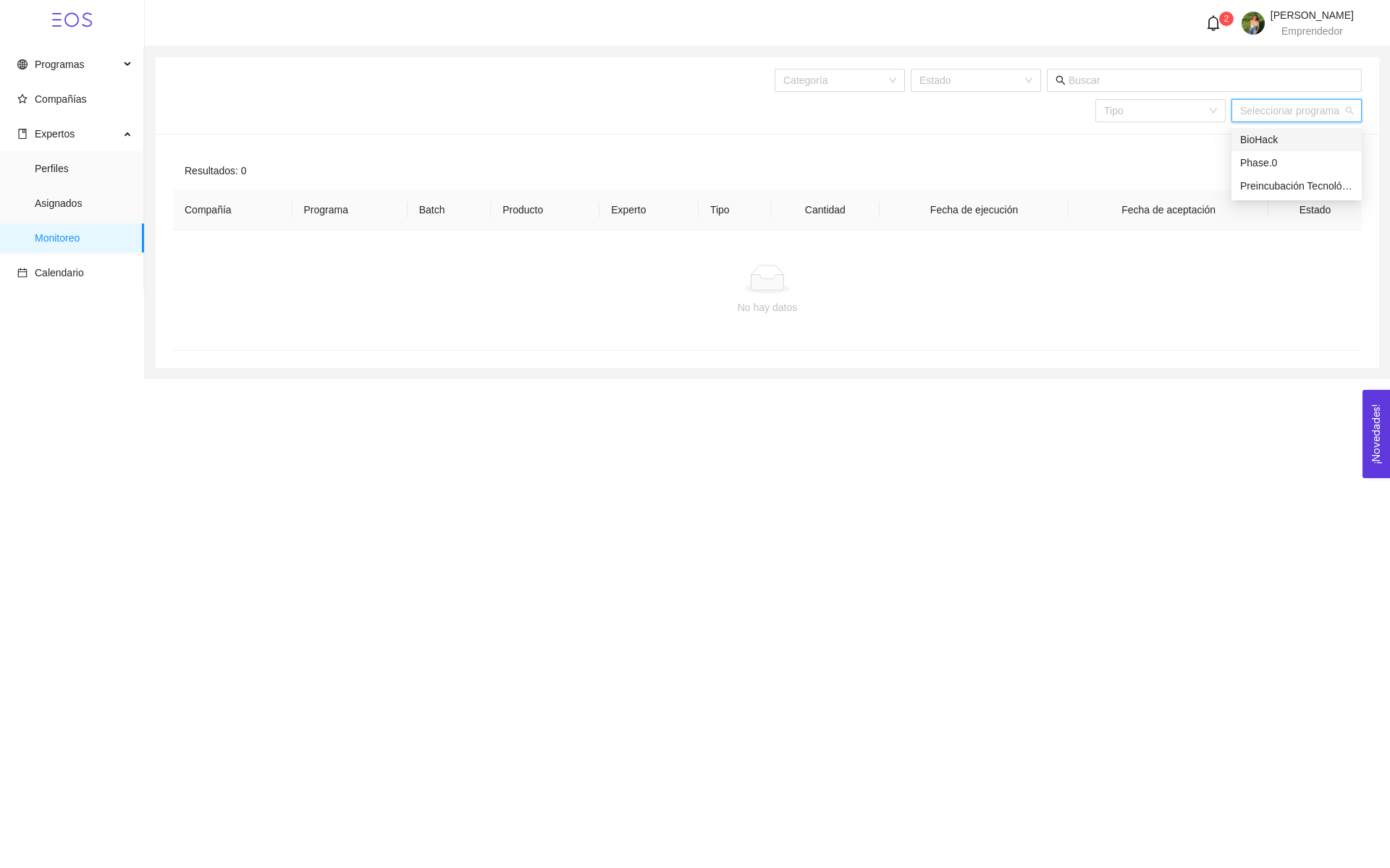
click at [1174, 125] on div "Categoría Estado Tipo Seleccionar programa" at bounding box center [935, 95] width 854 height 77
